Goal: Task Accomplishment & Management: Manage account settings

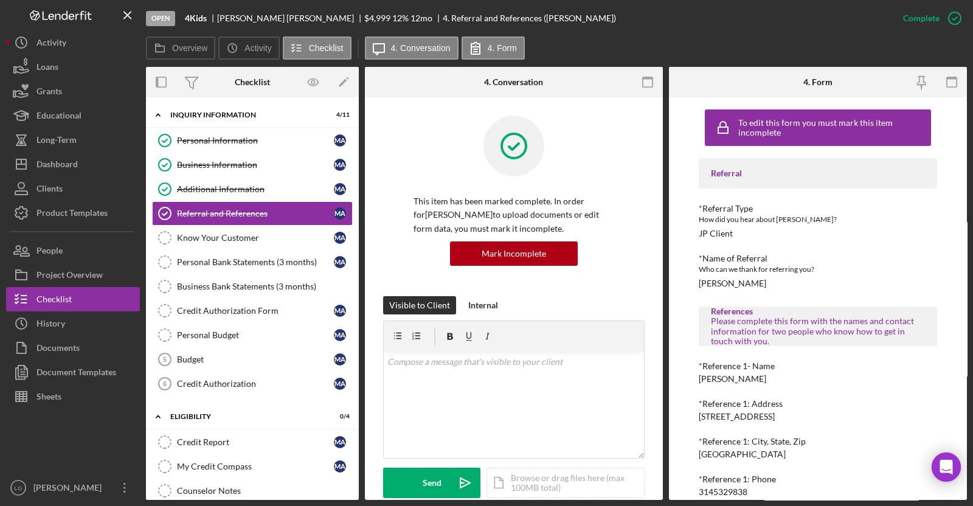
scroll to position [167, 0]
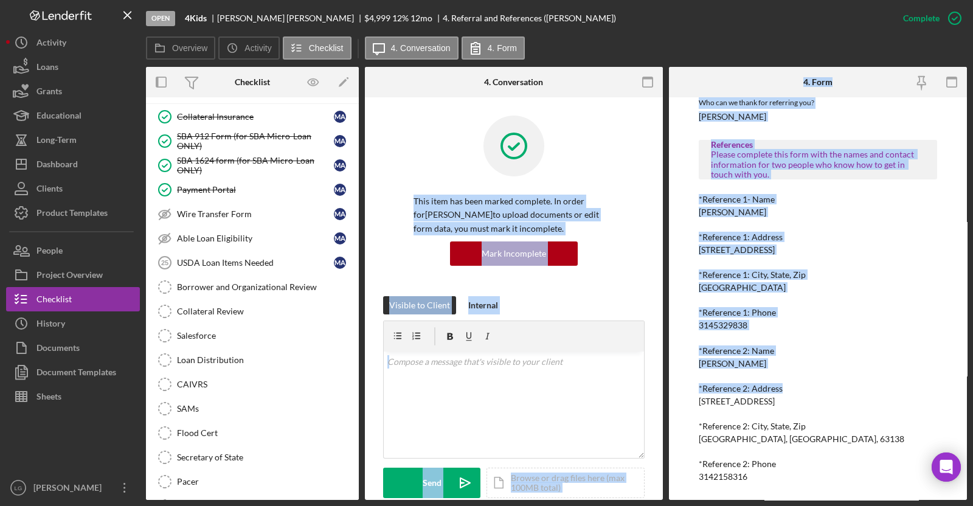
drag, startPoint x: 589, startPoint y: 103, endPoint x: 926, endPoint y: 378, distance: 435.0
click at [926, 378] on div "Overview Internal Workflow Stage Open Icon/Dropdown Arrow Archive (can unarchiv…" at bounding box center [556, 283] width 821 height 433
click at [915, 351] on div "*Reference 2: Name" at bounding box center [817, 351] width 238 height 10
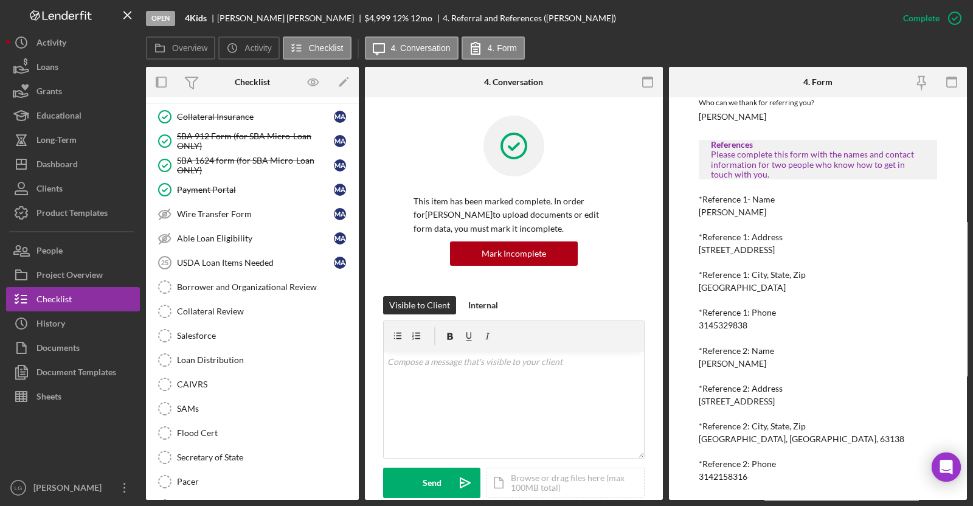
scroll to position [0, 0]
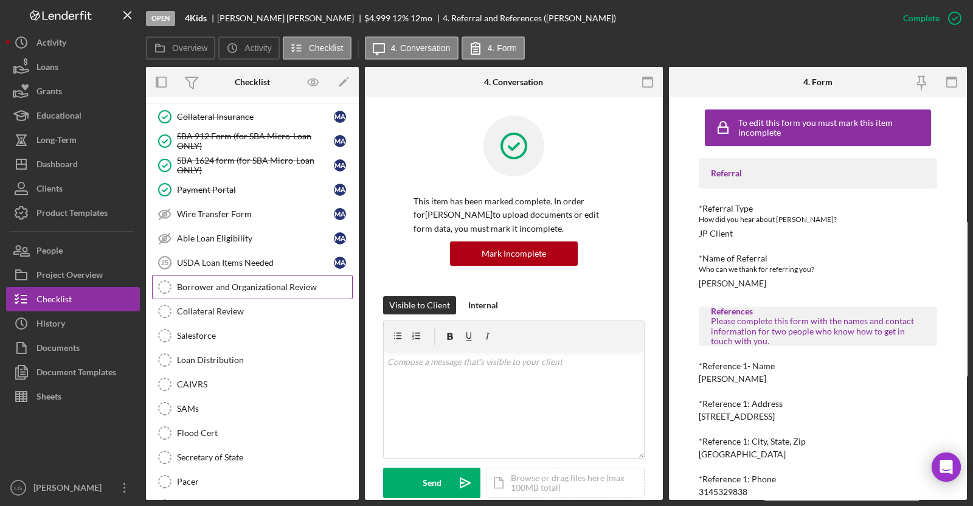
click at [295, 275] on link "Borrower and Organizational Review Borrower and Organizational Review" at bounding box center [252, 287] width 201 height 24
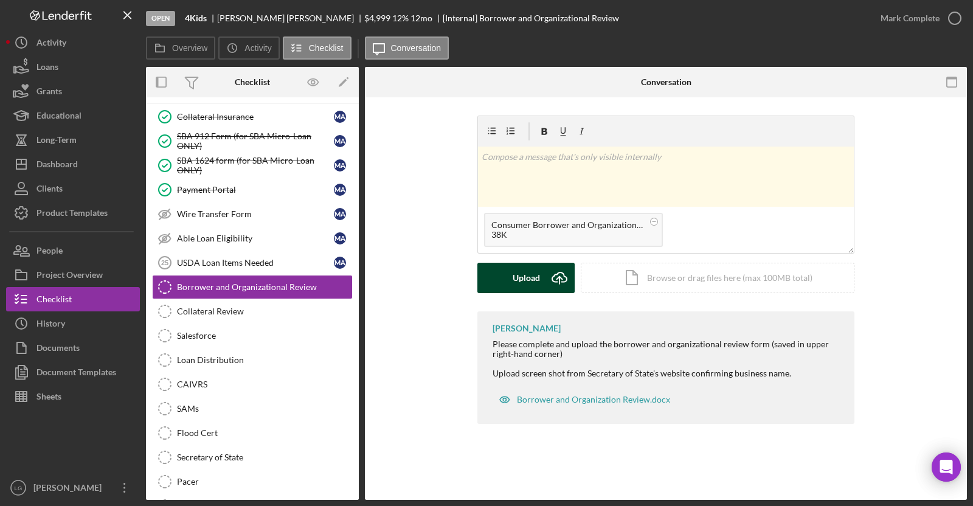
click at [532, 277] on div "Upload" at bounding box center [525, 278] width 27 height 30
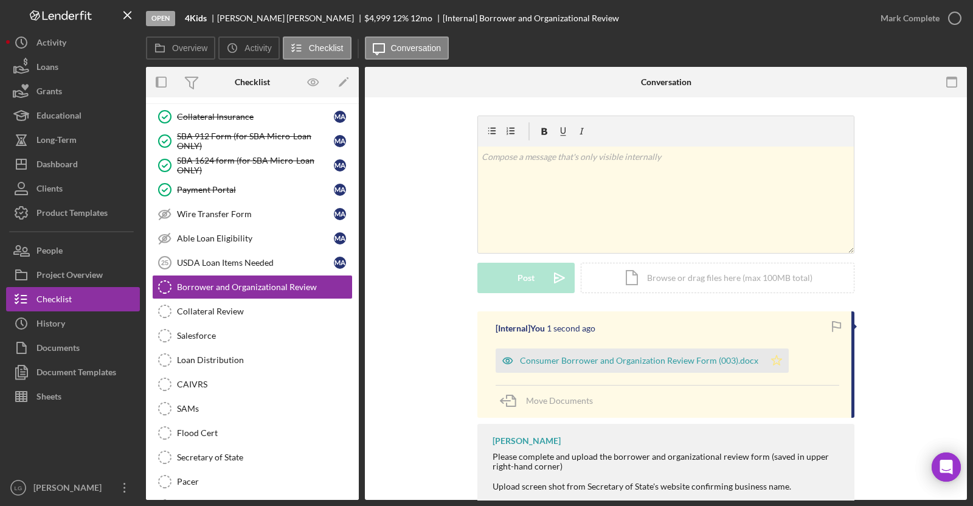
click at [774, 361] on icon "Icon/Star" at bounding box center [776, 360] width 24 height 24
click at [912, 22] on div "Mark Complete" at bounding box center [909, 18] width 59 height 24
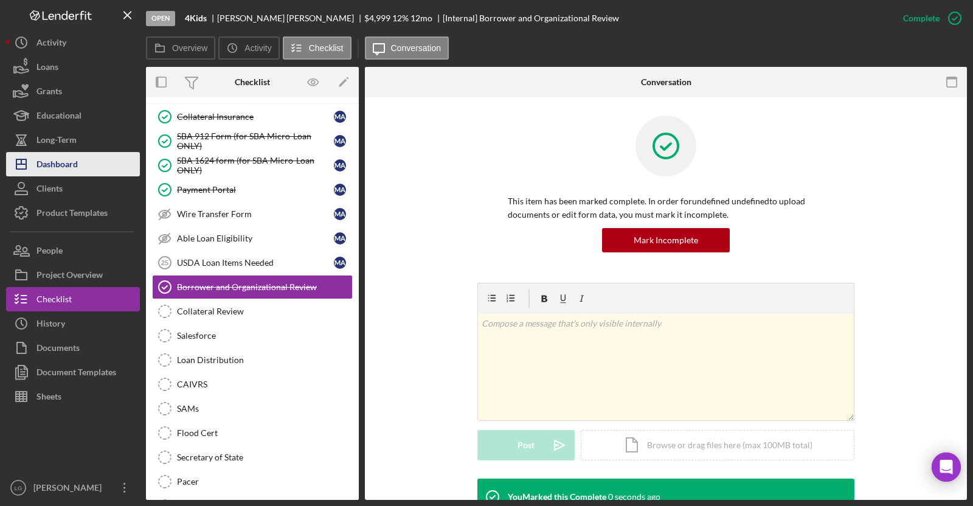
click at [97, 158] on button "Icon/Dashboard Dashboard" at bounding box center [73, 164] width 134 height 24
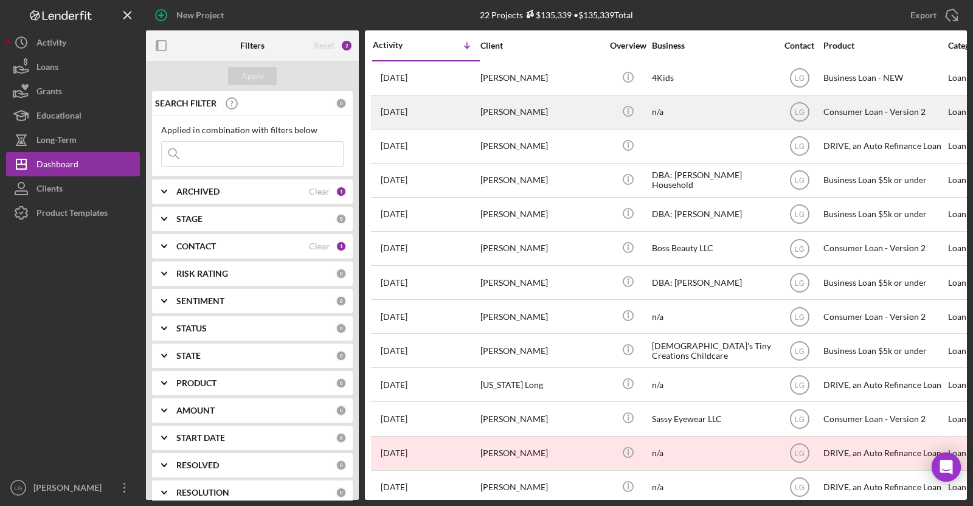
click at [505, 114] on div "[PERSON_NAME]" at bounding box center [541, 112] width 122 height 32
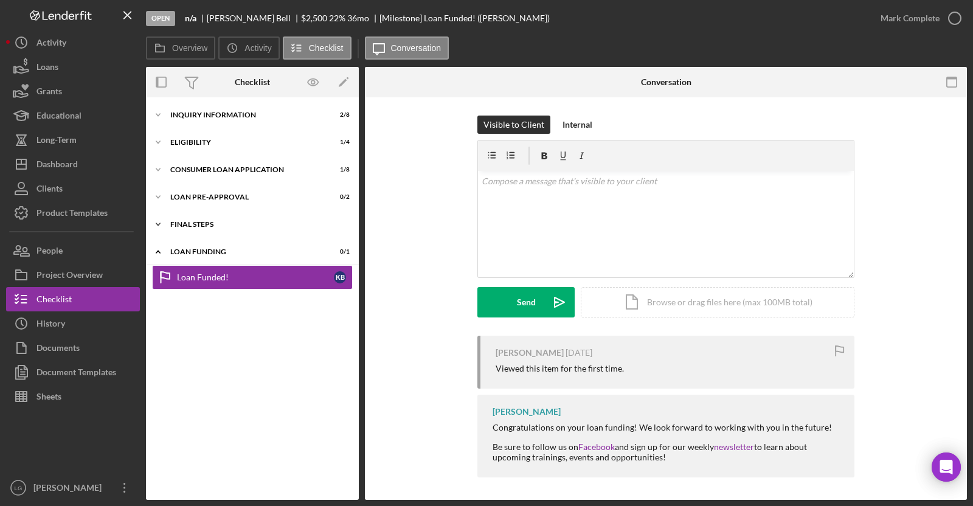
click at [234, 222] on div "FINAL STEPS" at bounding box center [256, 224] width 173 height 7
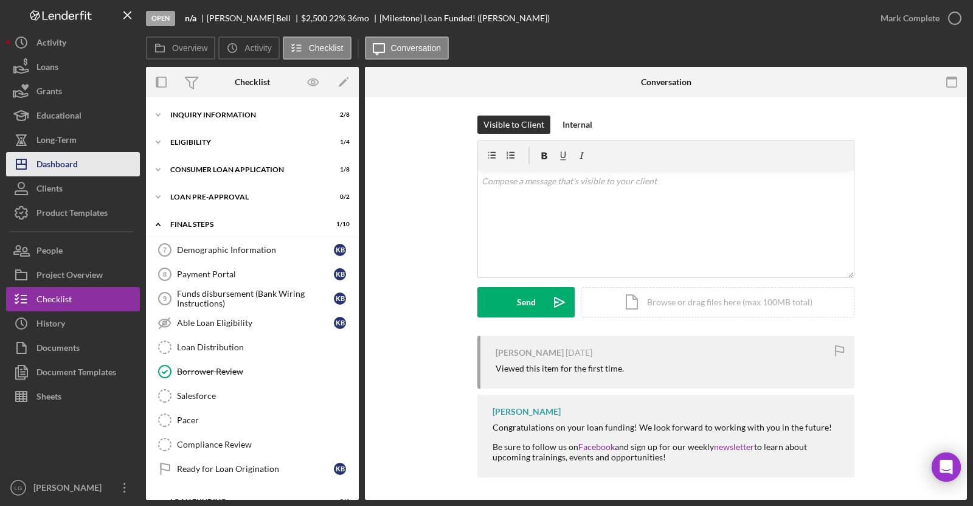
click at [100, 164] on button "Icon/Dashboard Dashboard" at bounding box center [73, 164] width 134 height 24
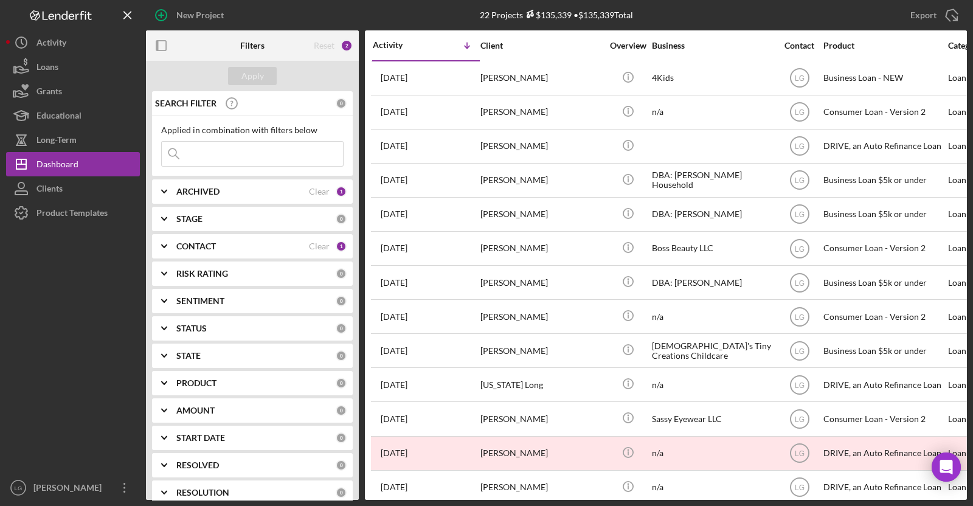
click at [466, 146] on div "[DATE] [PERSON_NAME]" at bounding box center [426, 146] width 106 height 32
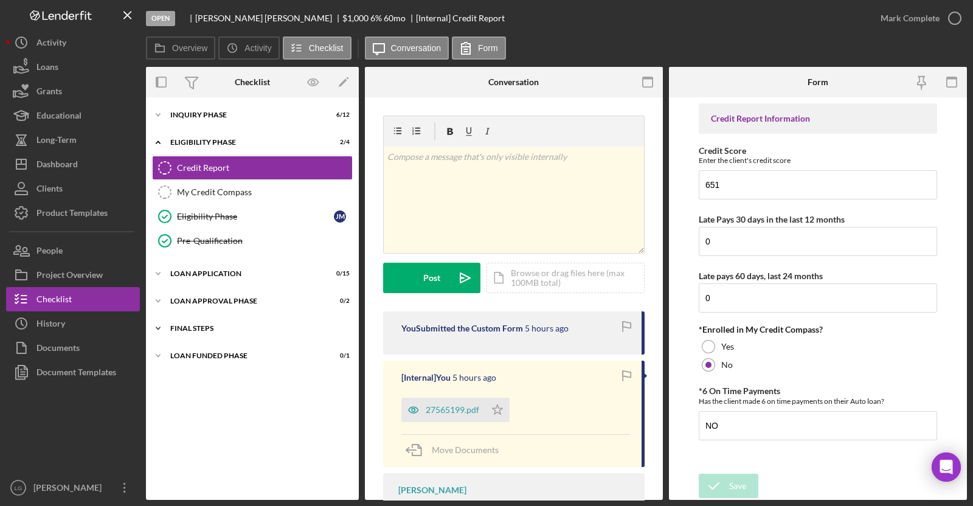
click at [245, 325] on div "FINAL STEPS" at bounding box center [256, 328] width 173 height 7
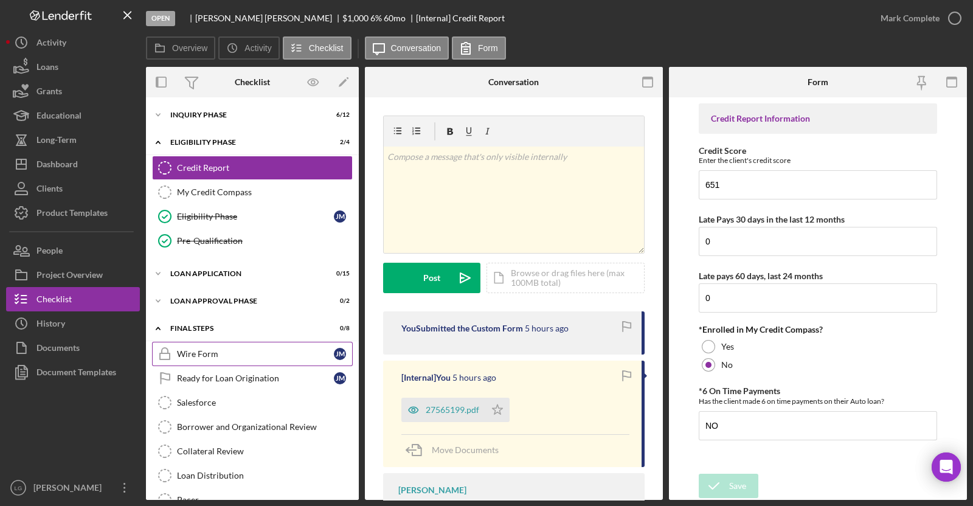
scroll to position [73, 0]
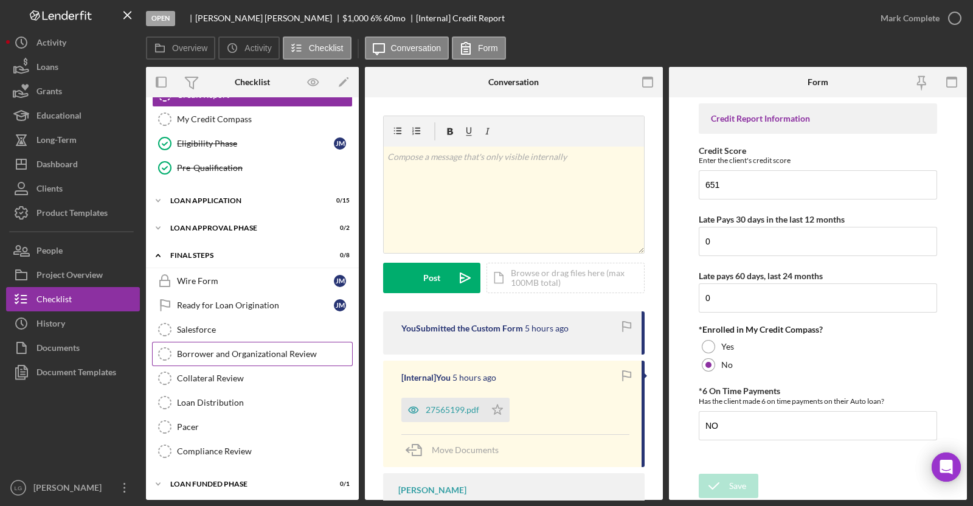
click at [200, 345] on link "Borrower and Organizational Review Borrower and Organizational Review" at bounding box center [252, 354] width 201 height 24
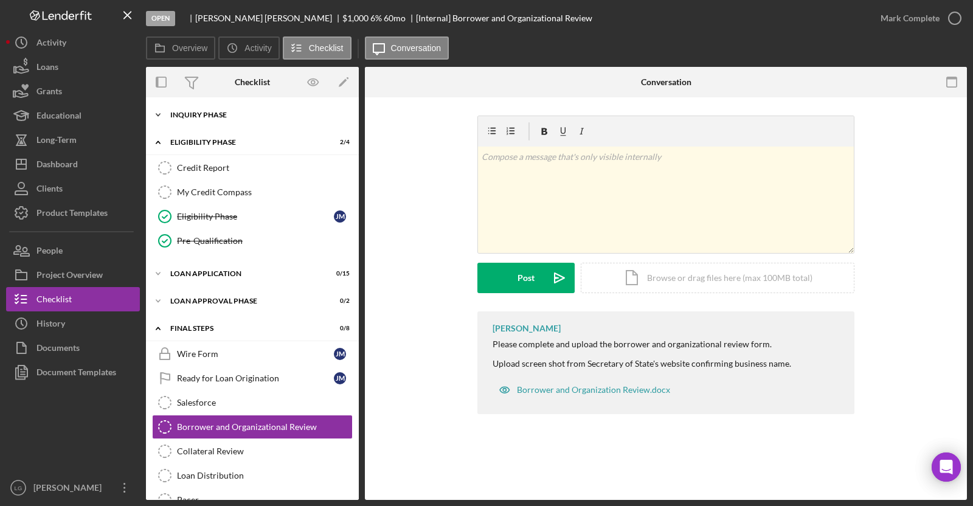
click at [201, 117] on div "Inquiry Phase" at bounding box center [256, 114] width 173 height 7
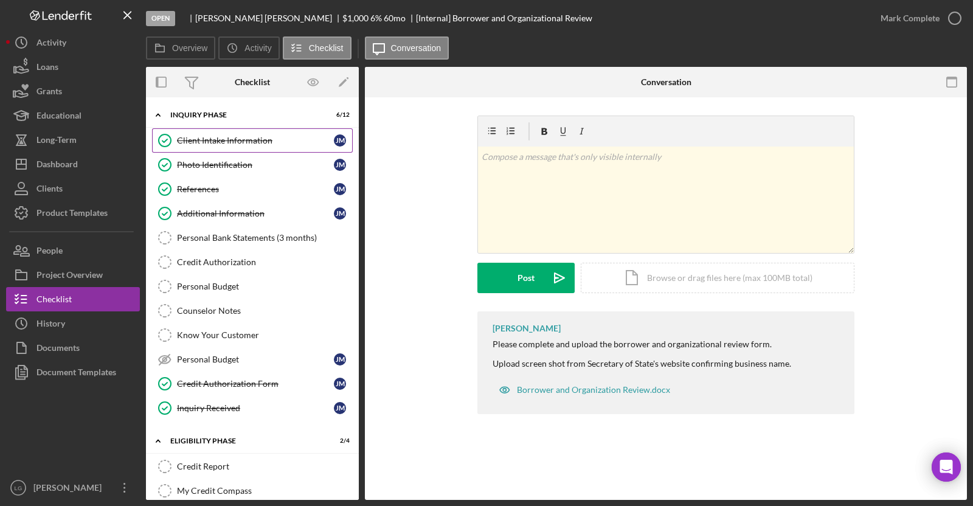
click at [207, 134] on link "Client Intake Information Client Intake Information [PERSON_NAME]" at bounding box center [252, 140] width 201 height 24
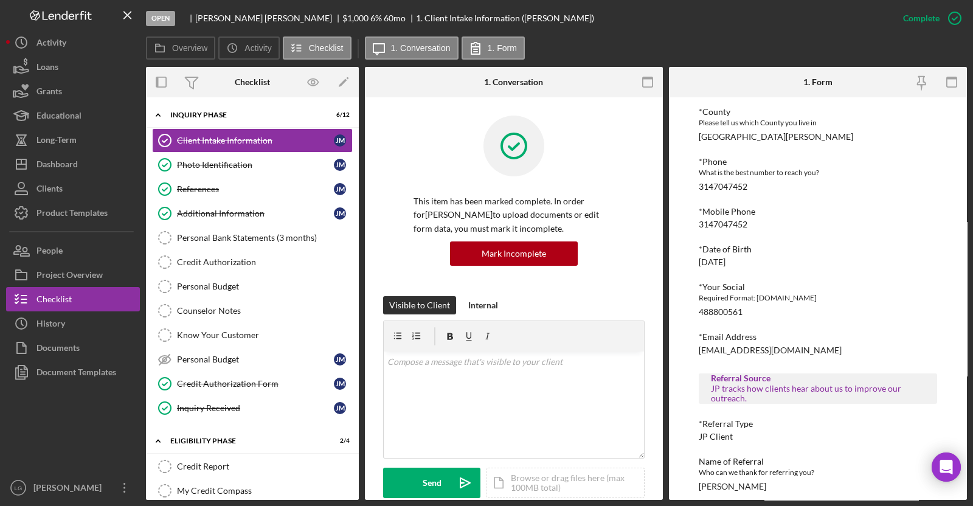
scroll to position [409, 0]
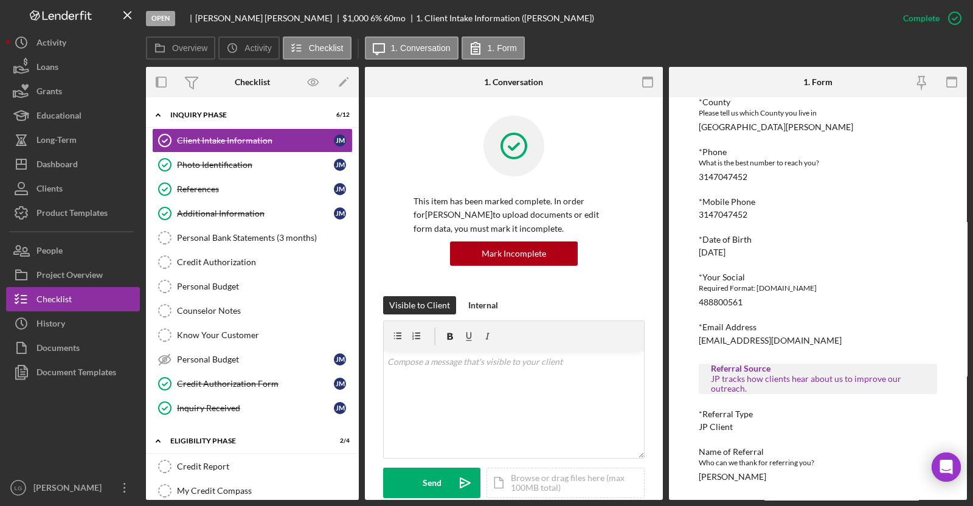
click at [709, 299] on div "488800561" at bounding box center [720, 302] width 44 height 10
copy div "488800561"
